Goal: Navigation & Orientation: Understand site structure

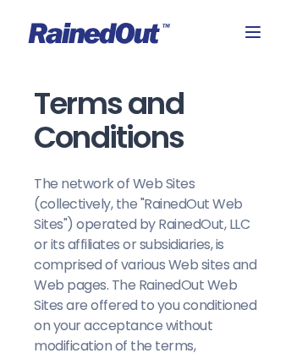
click at [145, 33] on icon at bounding box center [99, 33] width 141 height 21
